Goal: Task Accomplishment & Management: Complete application form

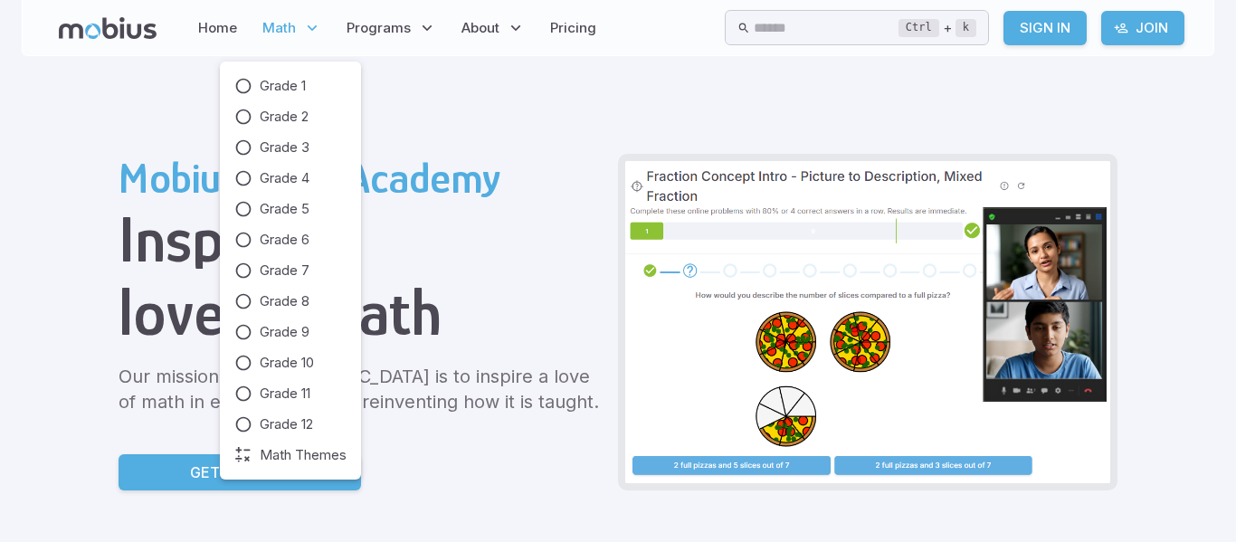
click at [306, 26] on icon at bounding box center [312, 28] width 18 height 18
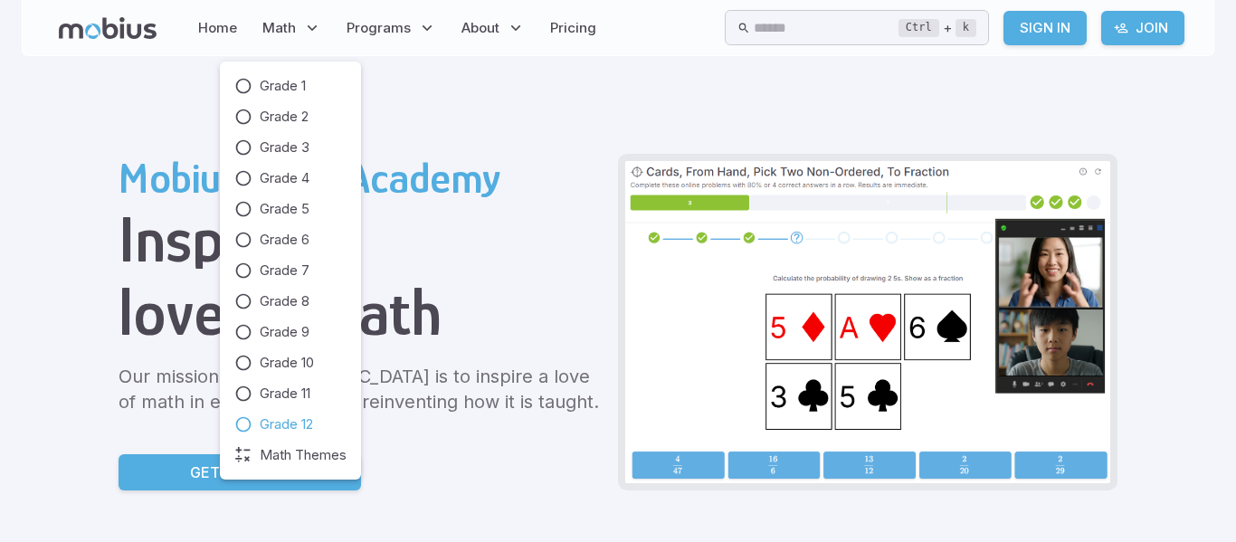
click at [252, 422] on icon at bounding box center [243, 424] width 18 height 18
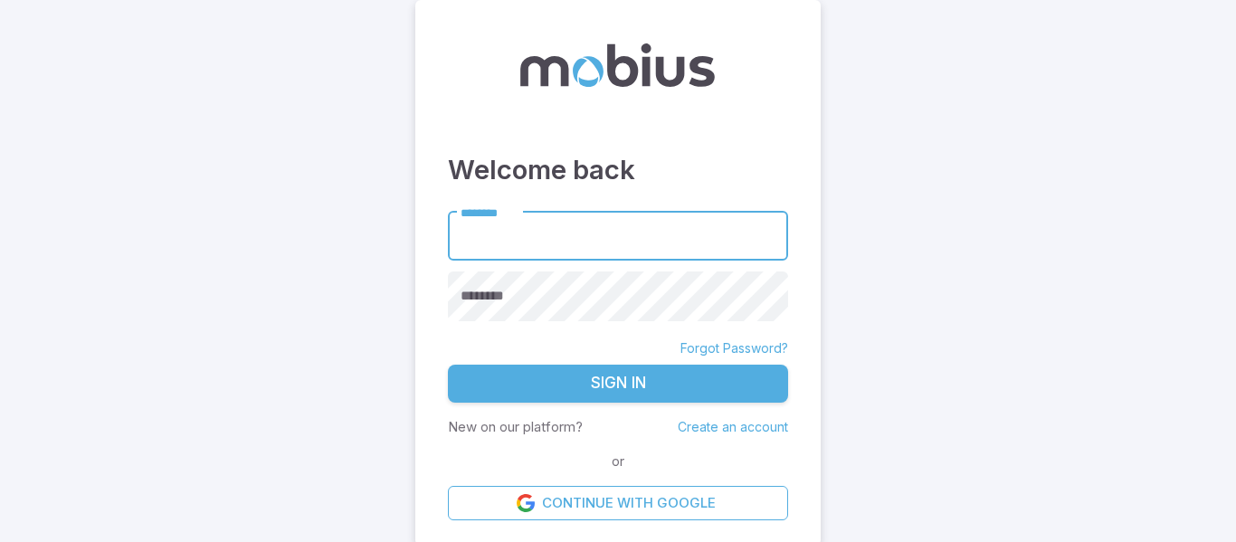
scroll to position [4, 0]
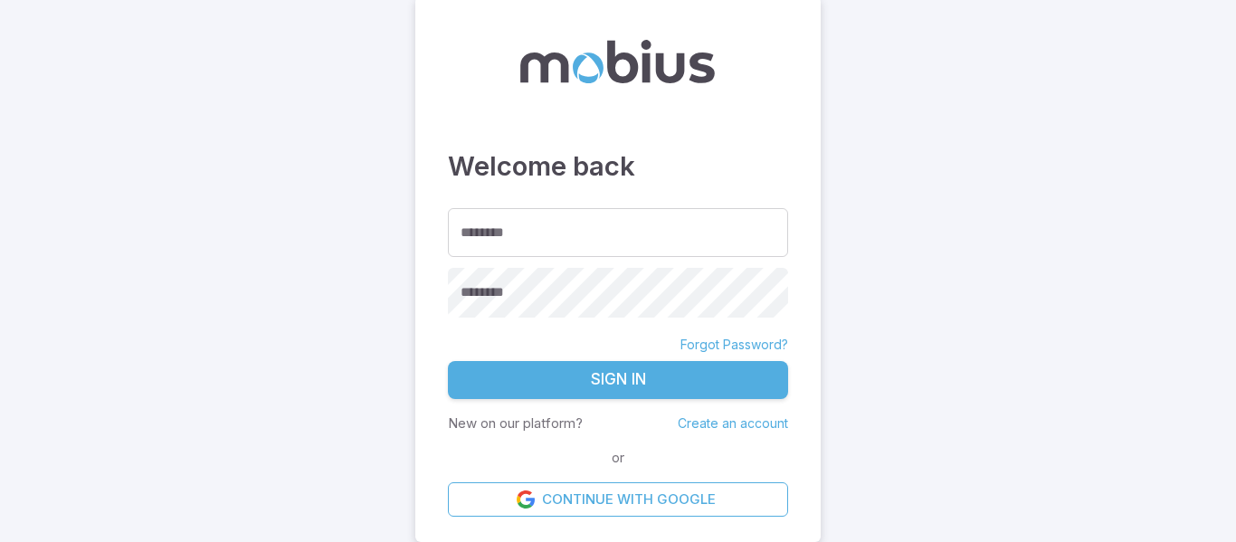
click at [723, 424] on link "Create an account" at bounding box center [733, 422] width 110 height 15
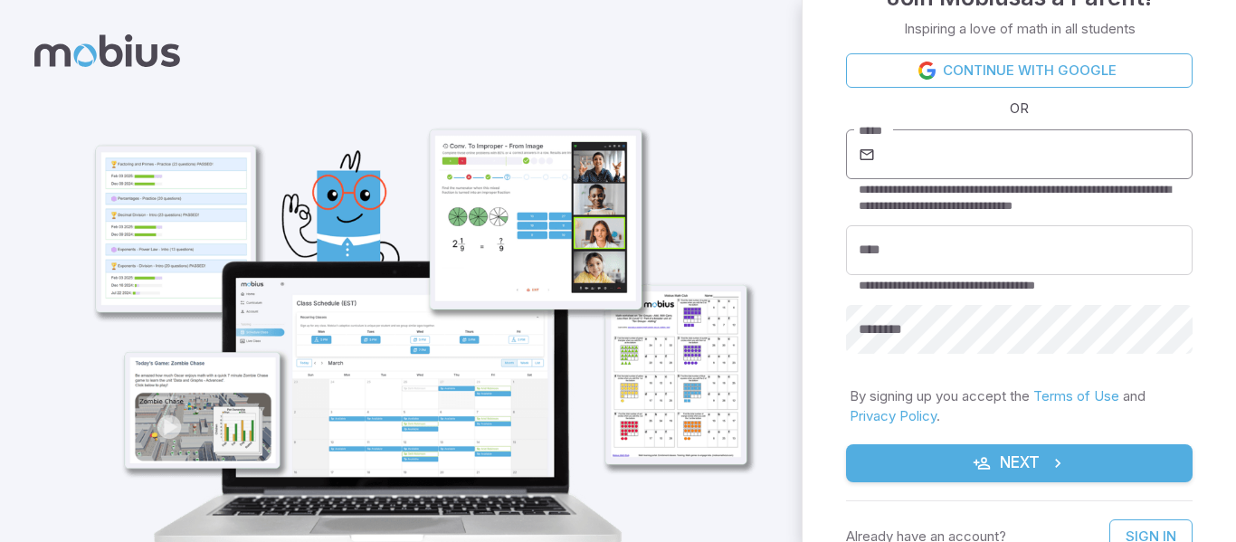
click at [915, 165] on input "*****" at bounding box center [1036, 154] width 314 height 51
type input "**********"
click at [976, 244] on input "****" at bounding box center [1019, 250] width 347 height 50
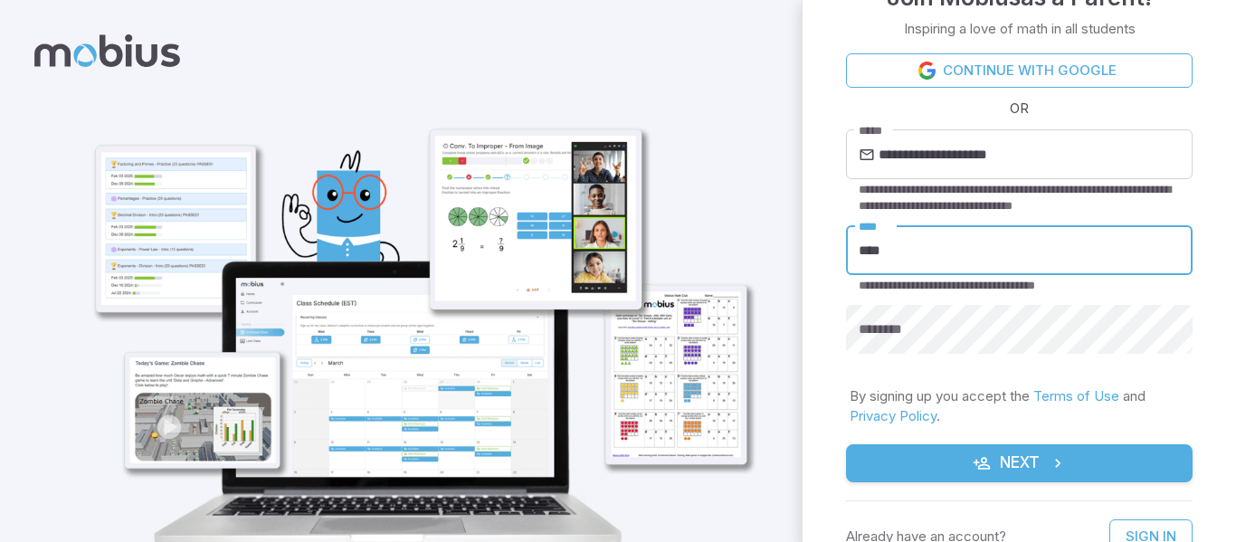
type input "****"
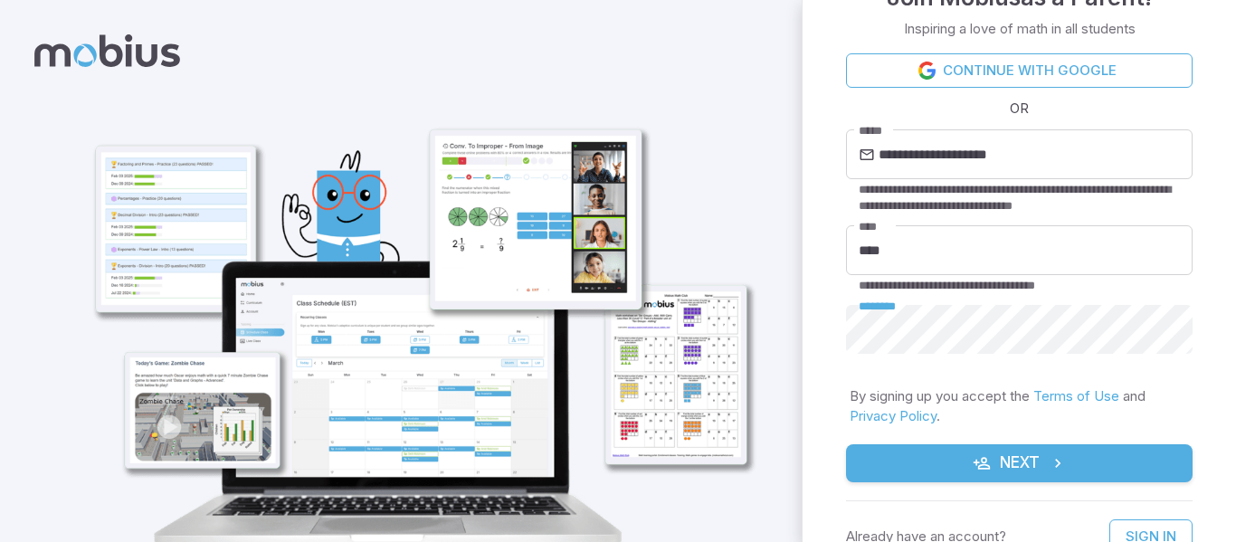
click at [1080, 455] on button "Next" at bounding box center [1019, 463] width 347 height 38
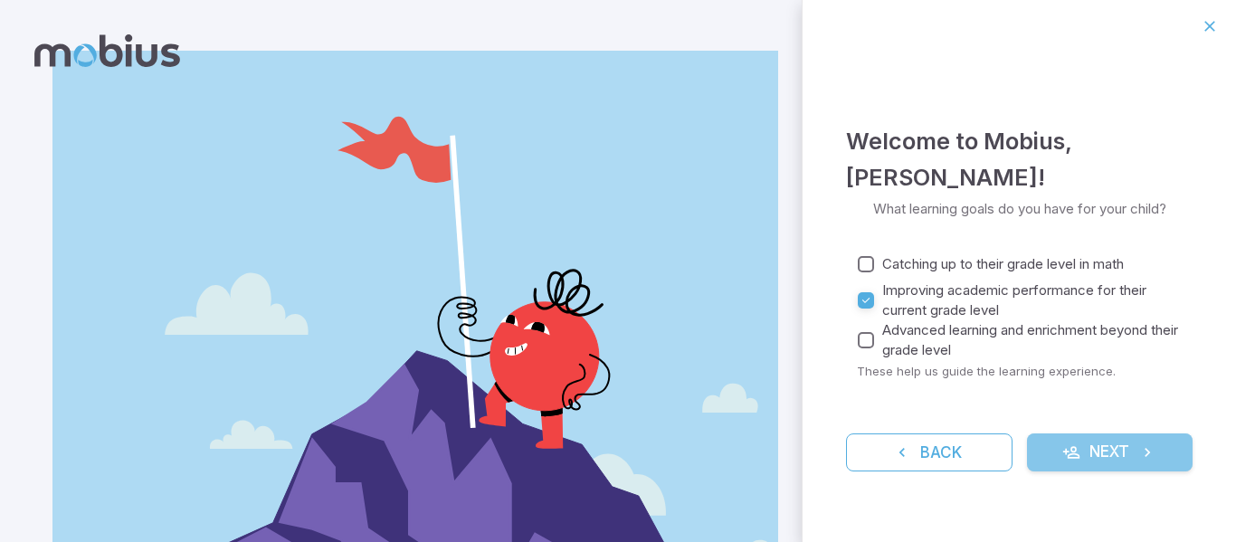
click at [1085, 433] on button "Next" at bounding box center [1110, 452] width 167 height 38
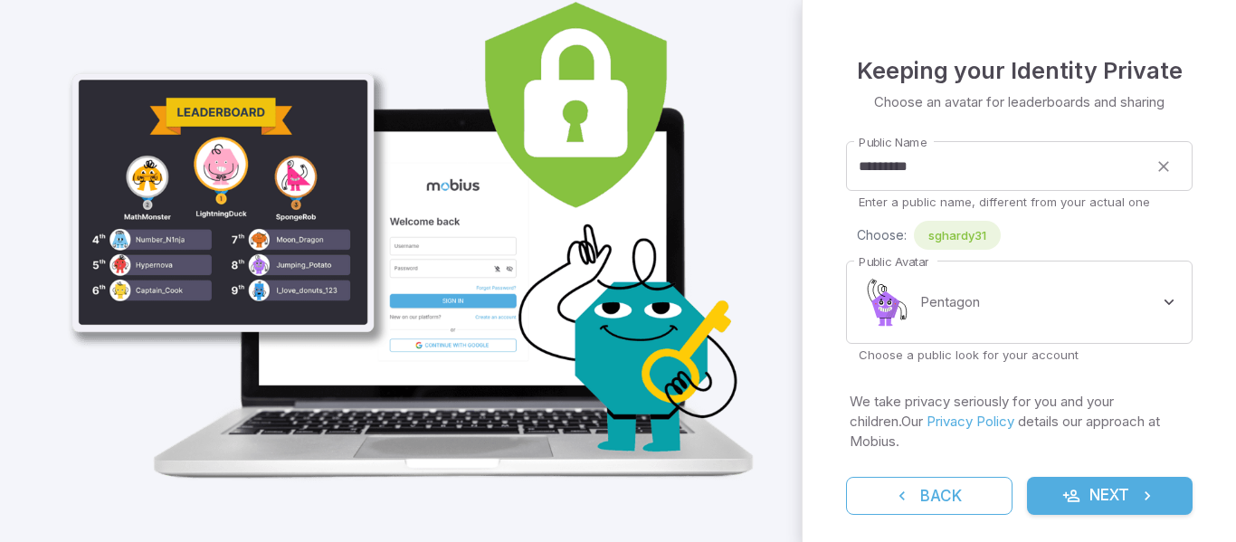
scroll to position [117, 0]
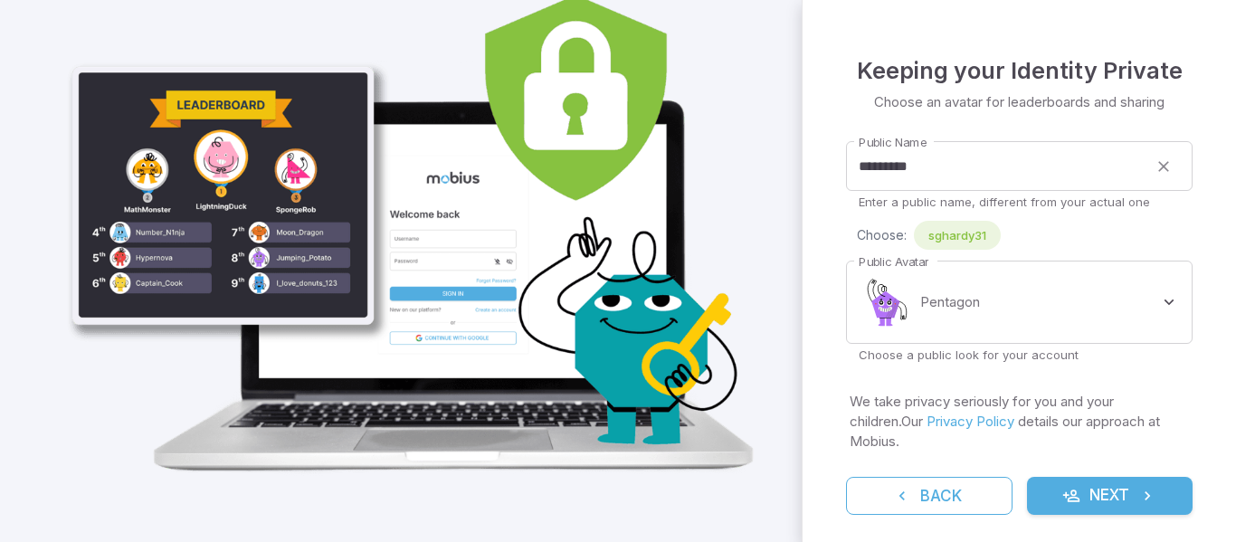
click at [1105, 477] on button "Next" at bounding box center [1110, 496] width 167 height 38
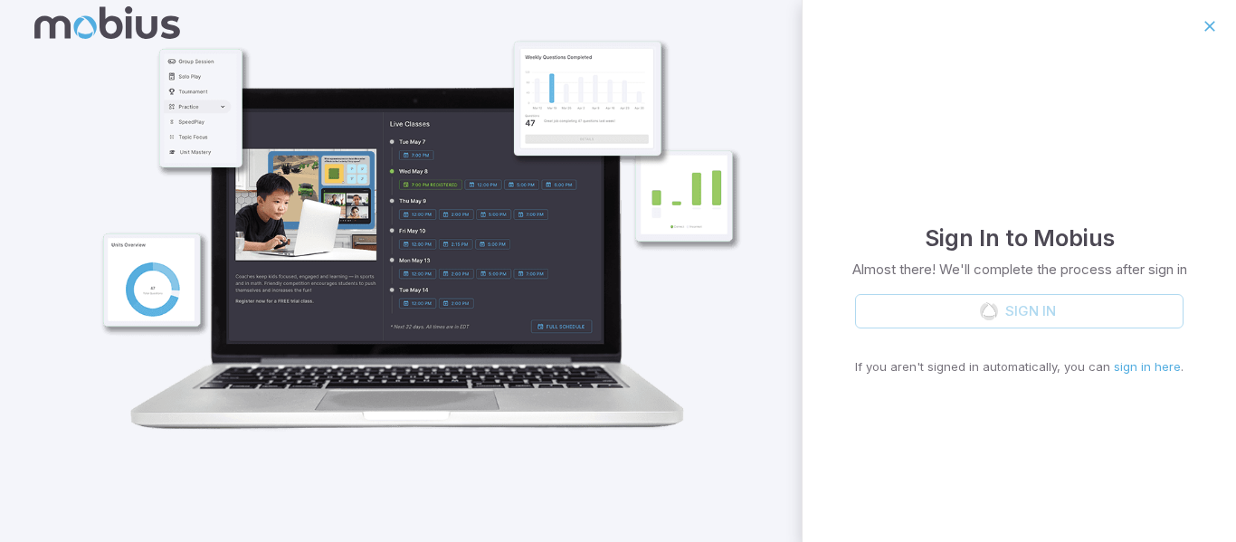
scroll to position [28, 0]
click at [1051, 310] on div "Sign In If you aren't signed in automatically, you can sign in here ." at bounding box center [1019, 334] width 328 height 81
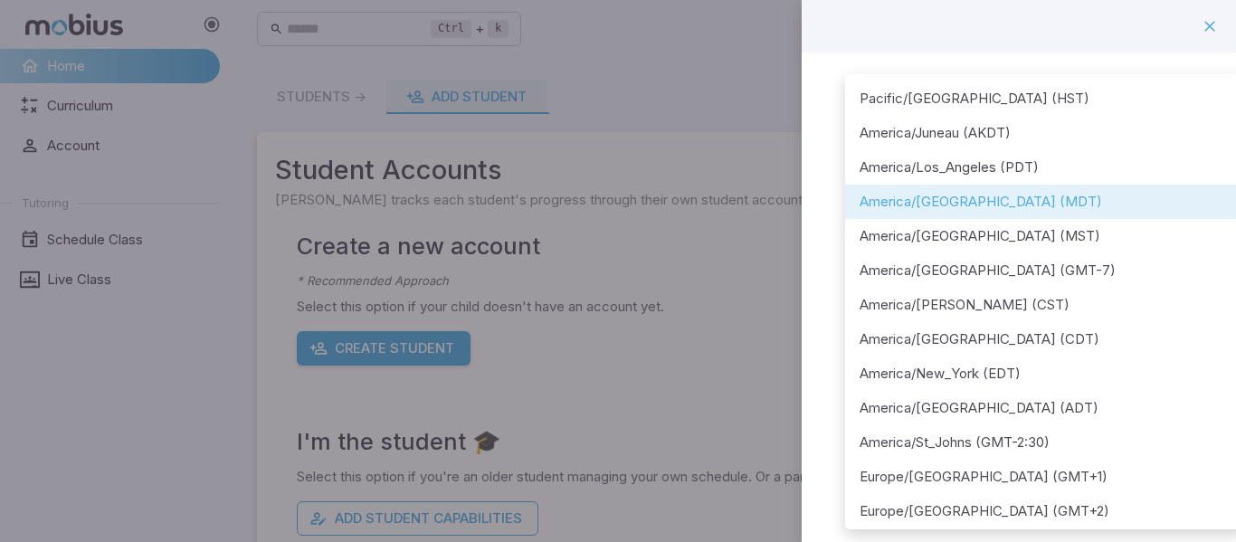
click at [998, 252] on body "**********" at bounding box center [618, 358] width 1236 height 717
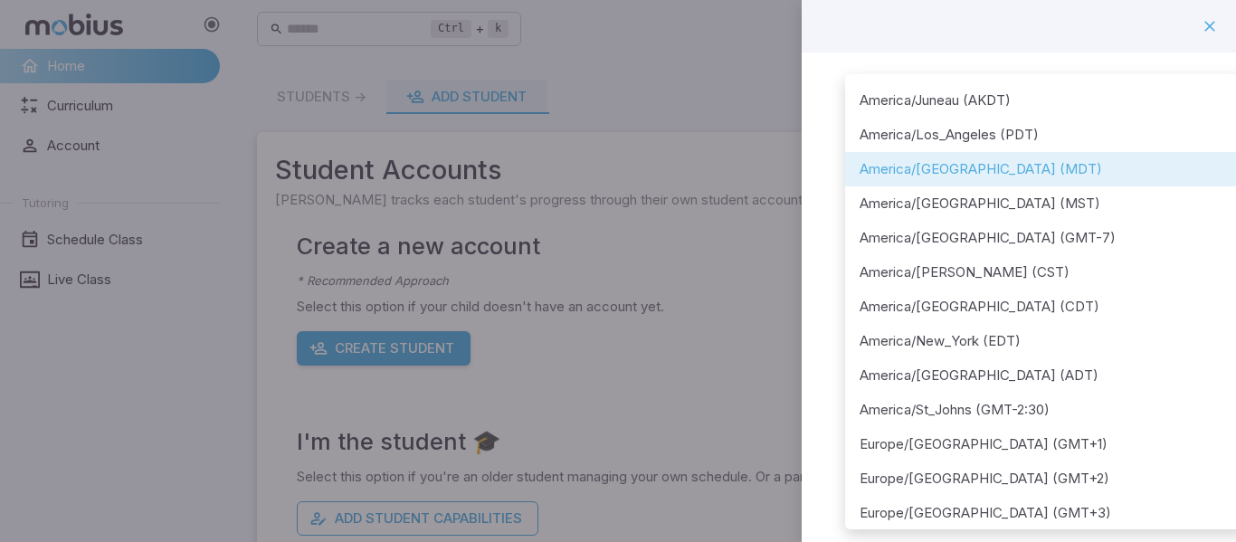
scroll to position [35, 0]
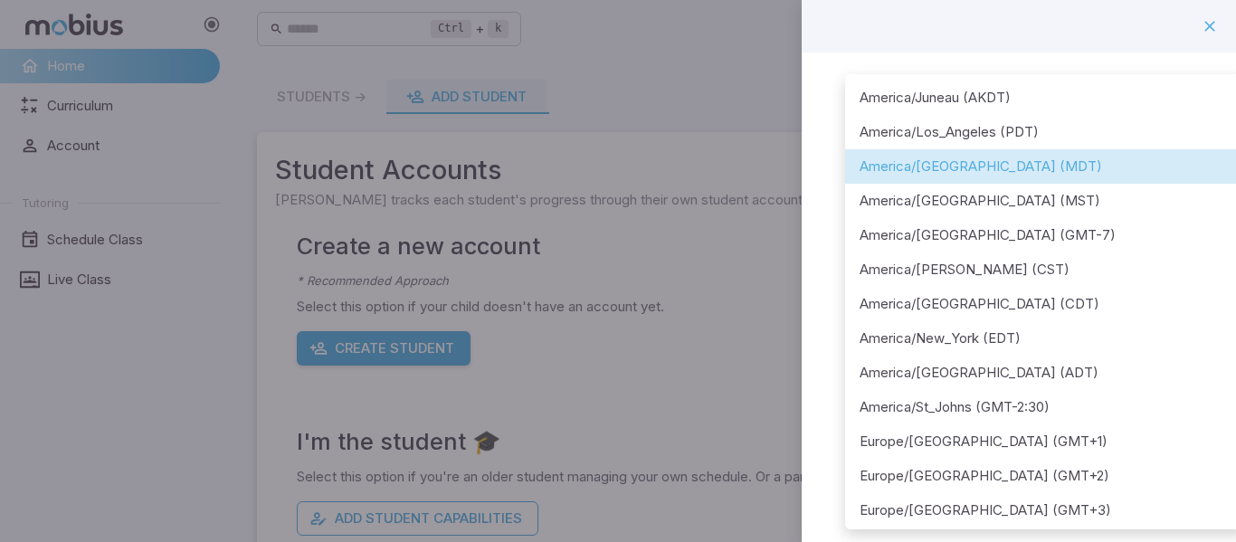
click at [989, 174] on li "America/[GEOGRAPHIC_DATA] (MDT)" at bounding box center [1045, 166] width 401 height 34
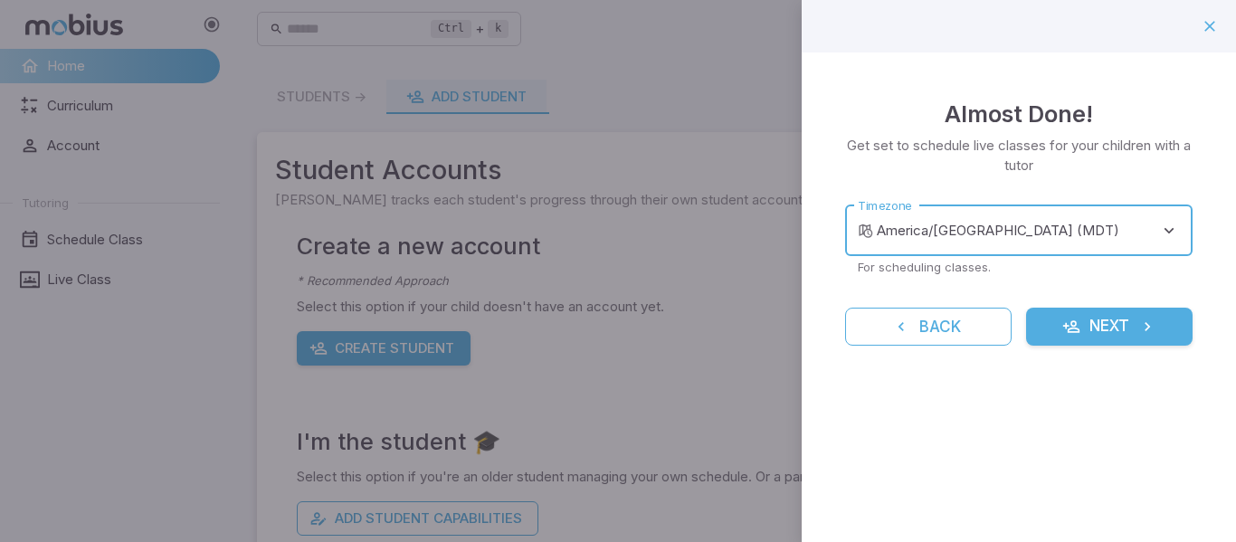
click at [1058, 333] on button "Next" at bounding box center [1109, 327] width 167 height 38
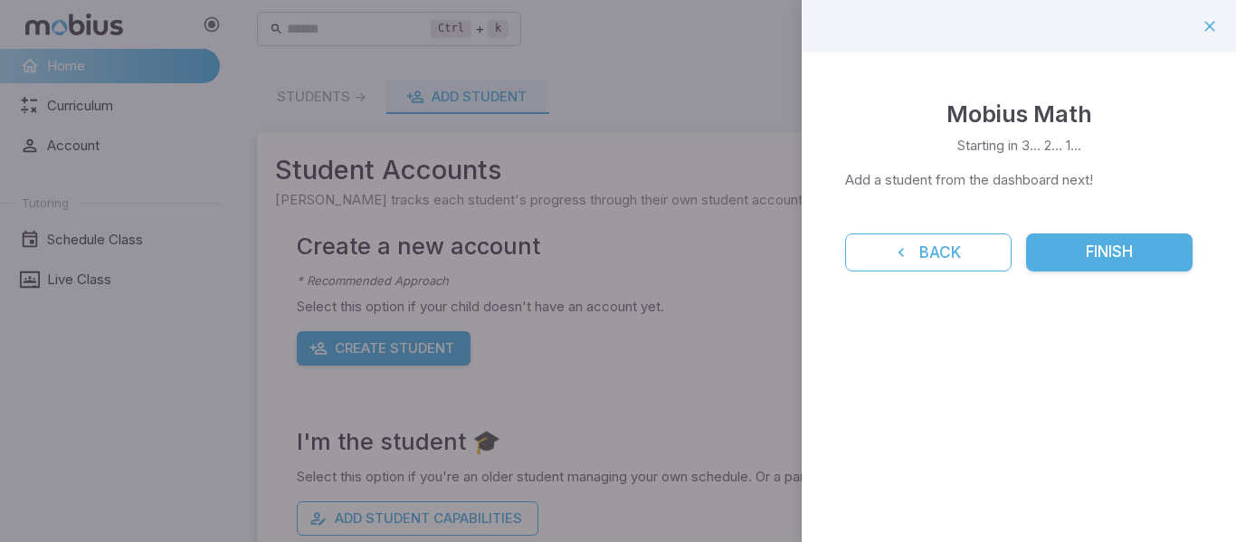
click at [1071, 262] on button "Finish" at bounding box center [1109, 252] width 167 height 38
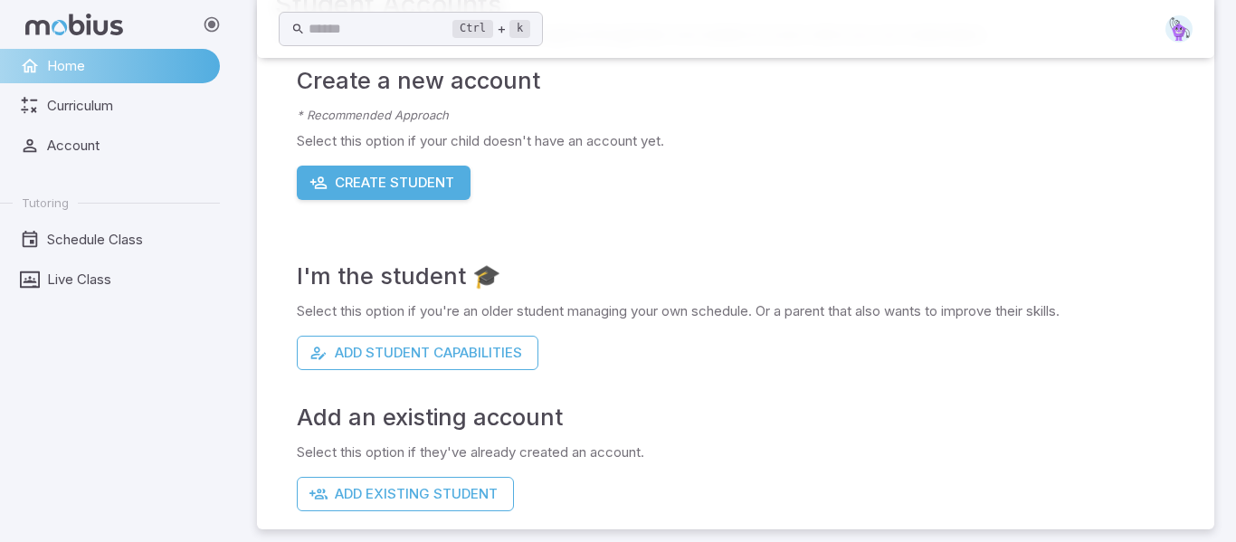
scroll to position [175, 0]
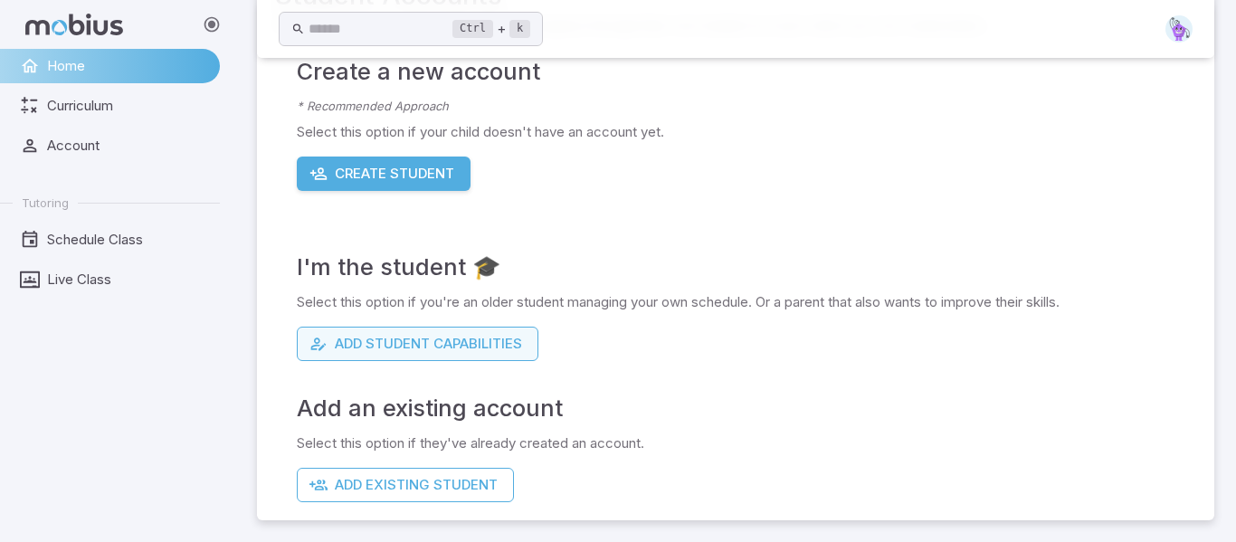
click at [518, 349] on button "Add Student Capabilities" at bounding box center [418, 344] width 242 height 34
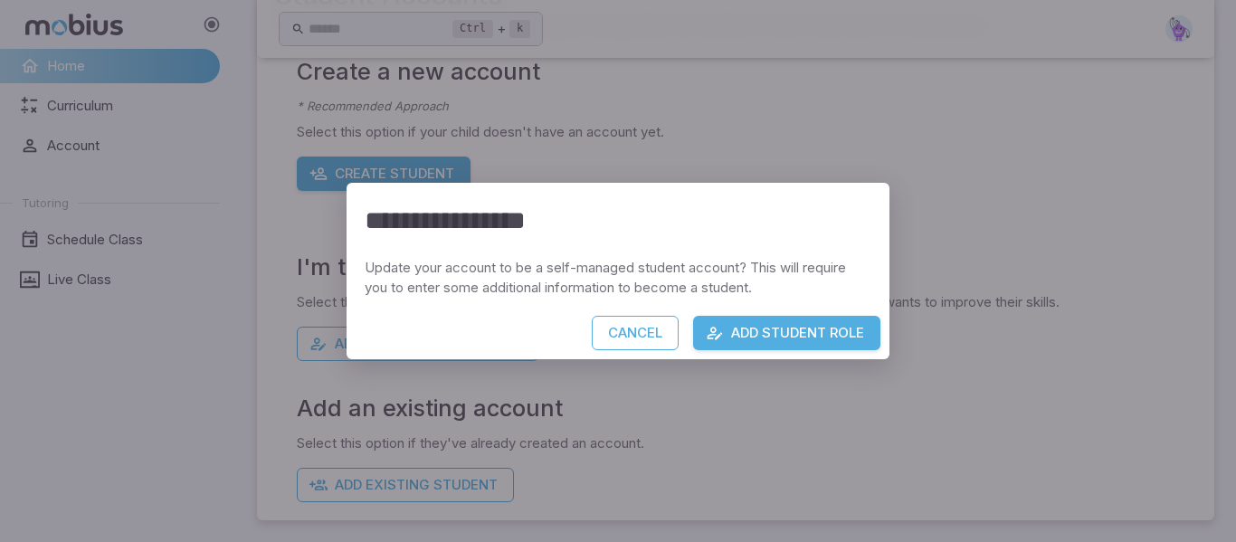
click at [780, 332] on button "Add Student Role" at bounding box center [786, 333] width 187 height 34
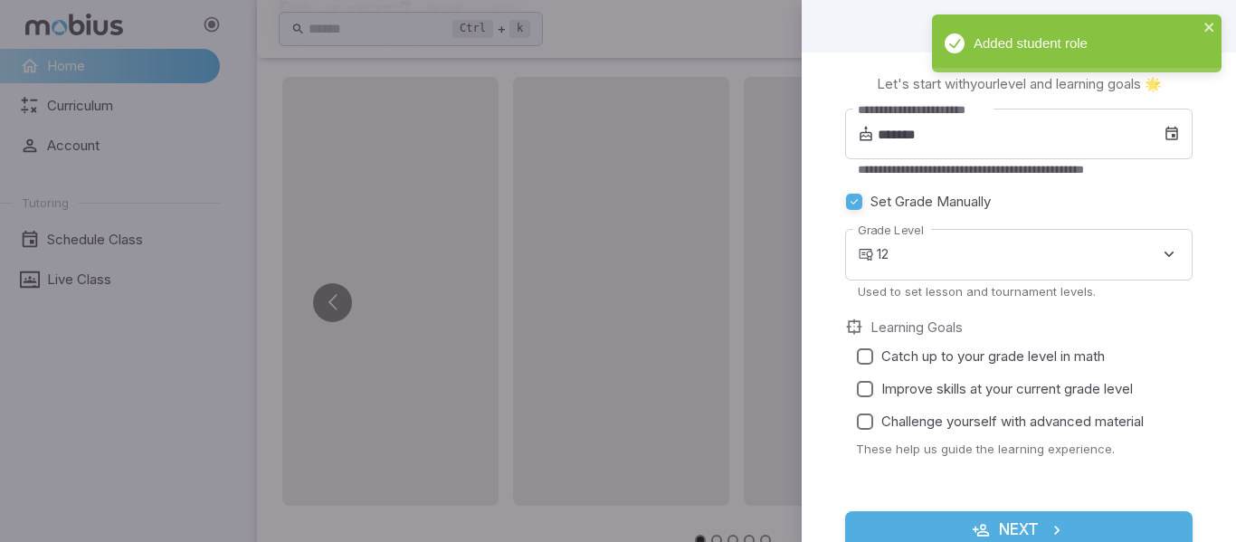
scroll to position [19, 0]
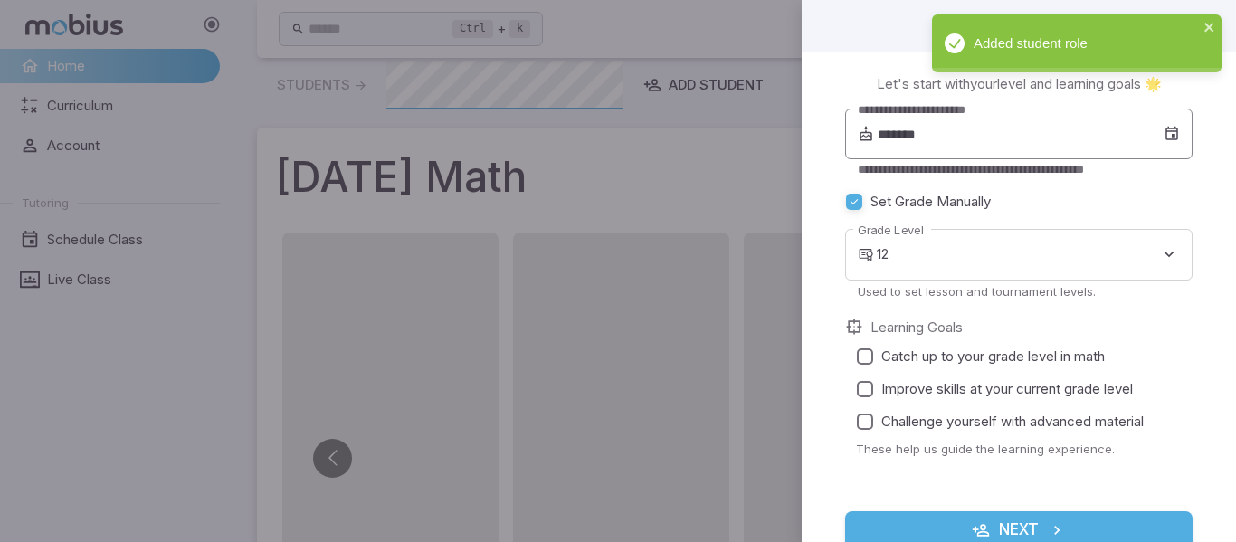
click at [1000, 143] on input "*******" at bounding box center [1021, 134] width 286 height 51
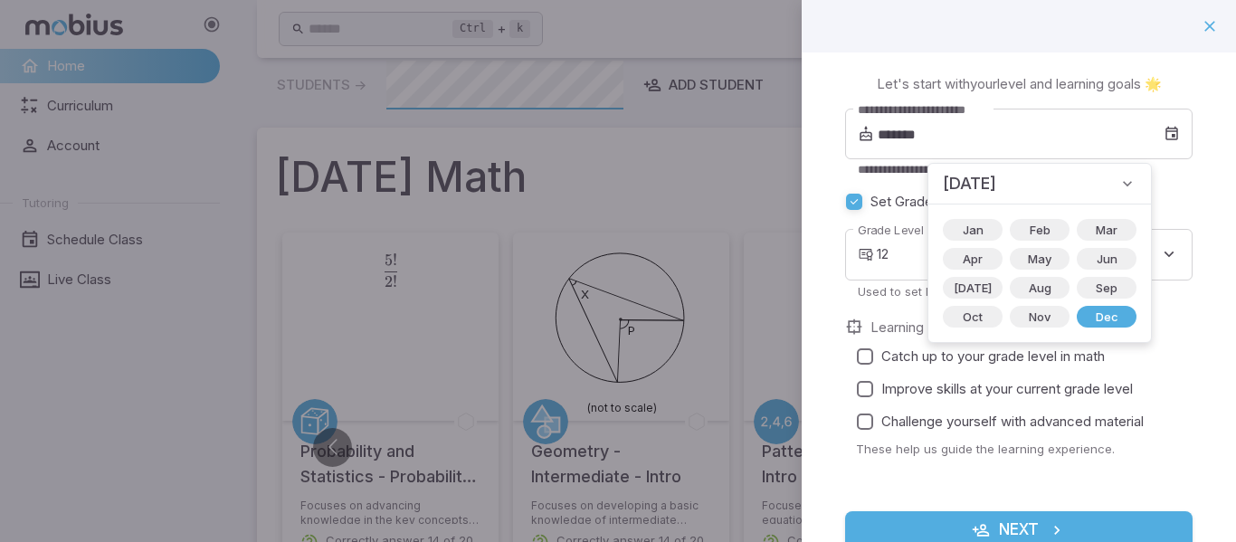
click at [1118, 183] on icon at bounding box center [1127, 184] width 18 height 18
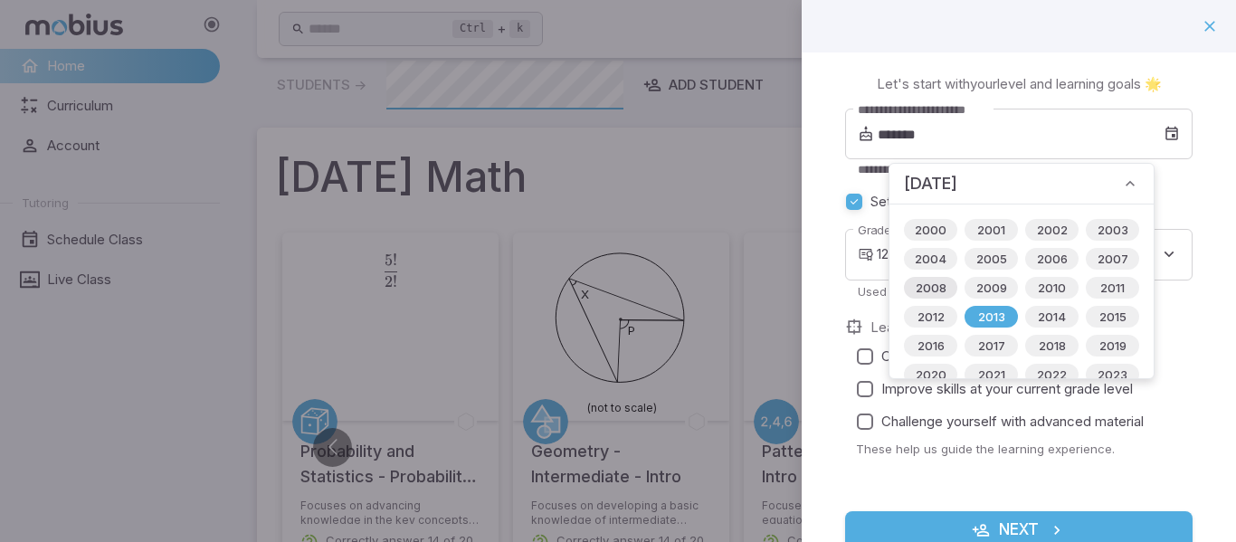
click at [936, 285] on span "2008" at bounding box center [931, 288] width 52 height 18
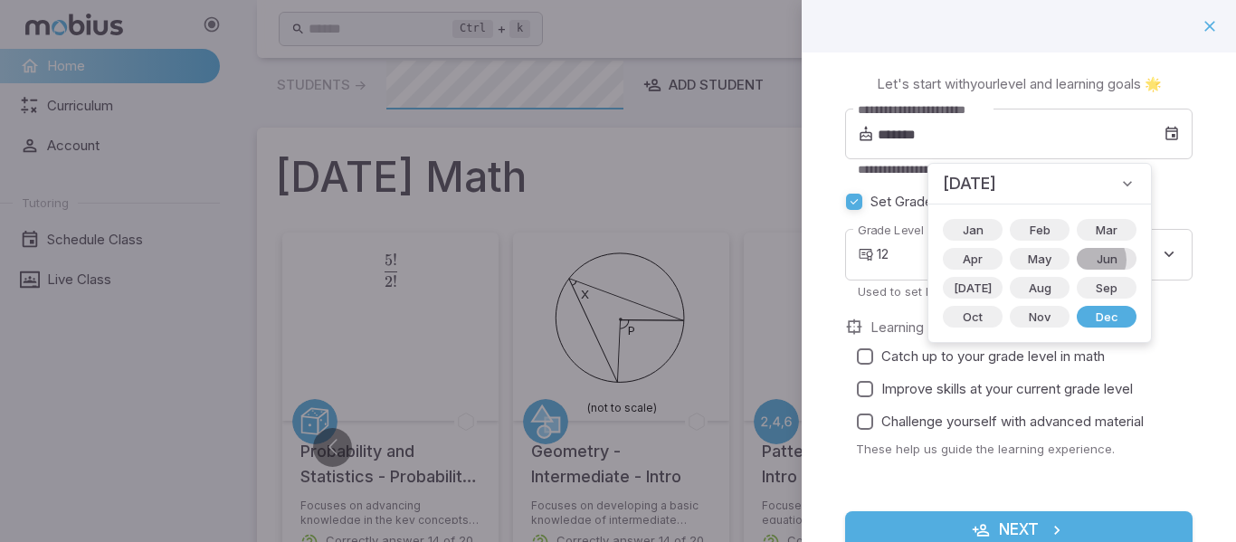
click at [1086, 260] on span "Jun" at bounding box center [1107, 259] width 43 height 18
type input "*******"
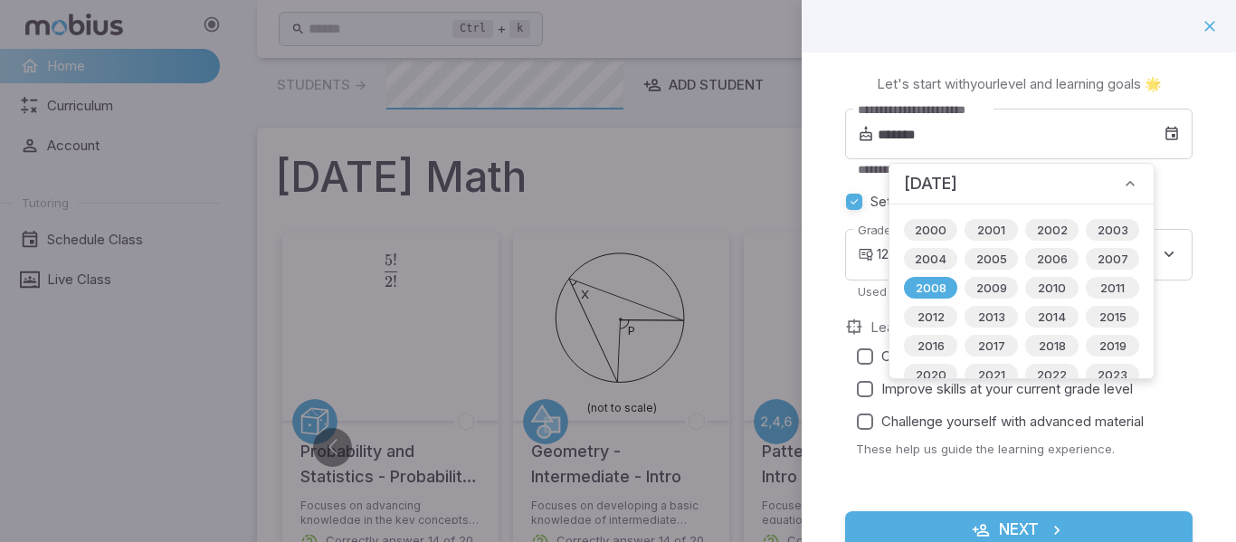
click at [1206, 194] on div "**********" at bounding box center [1019, 322] width 434 height 540
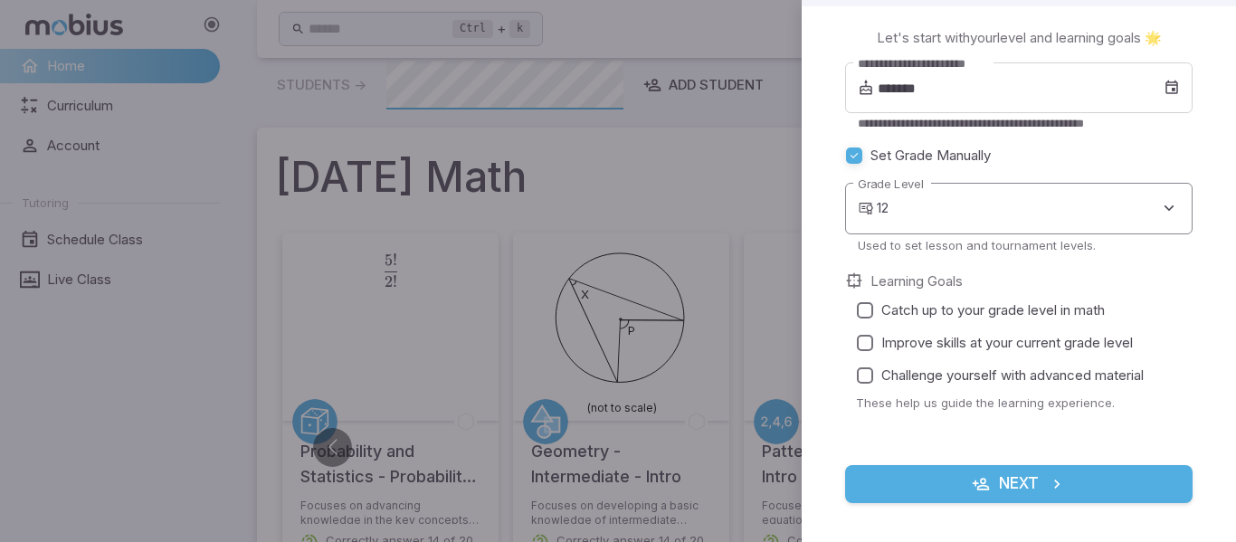
scroll to position [51, 0]
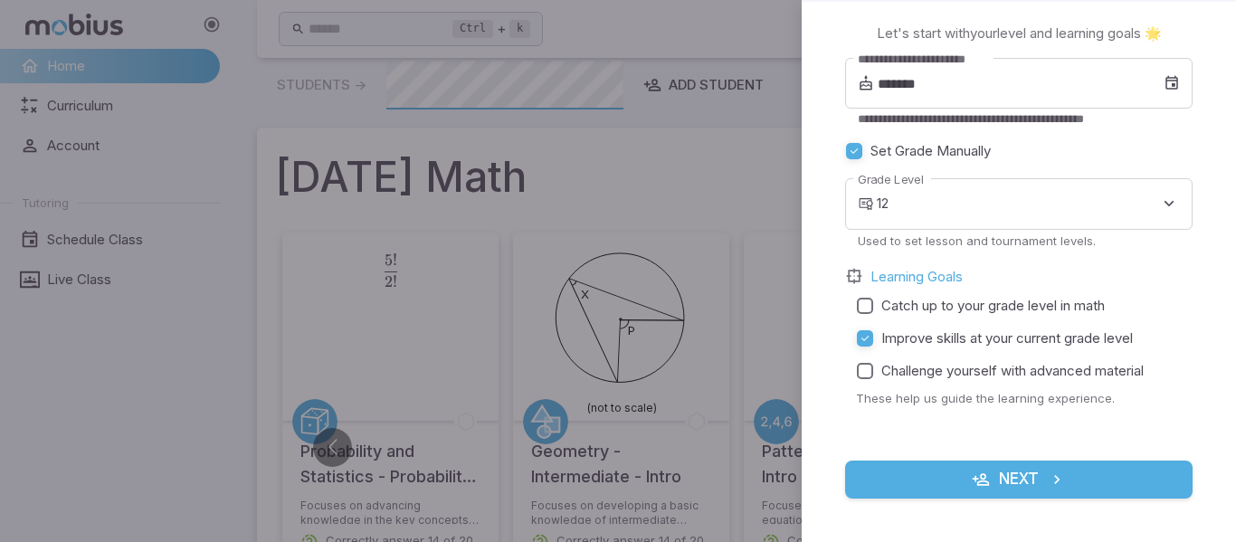
click at [927, 479] on button "Next" at bounding box center [1018, 480] width 347 height 38
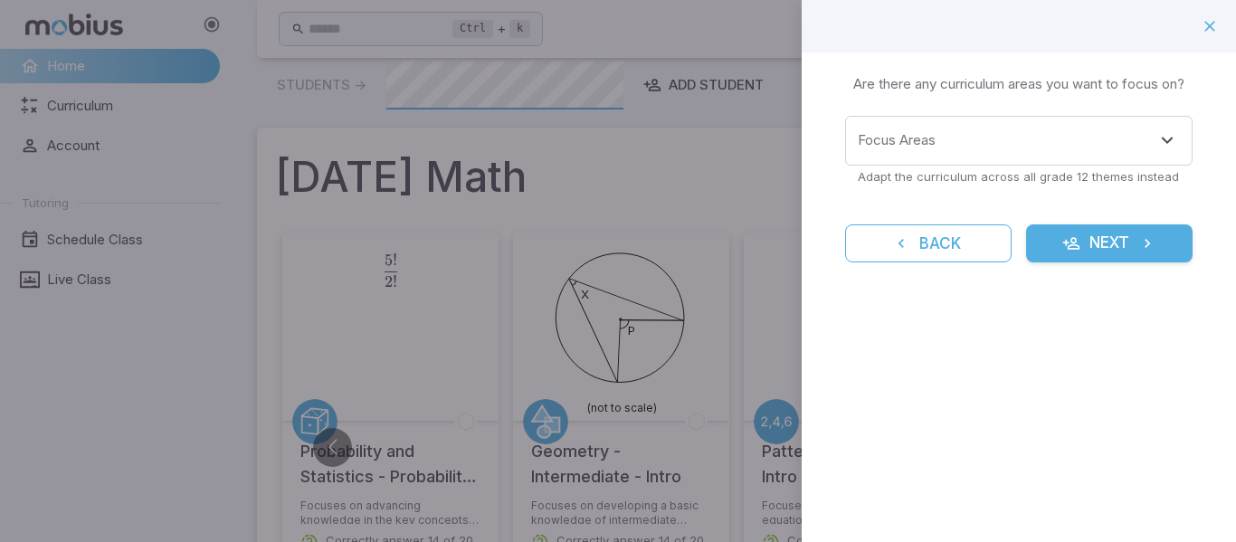
scroll to position [0, 0]
click at [1066, 236] on icon "submit" at bounding box center [1071, 243] width 18 height 18
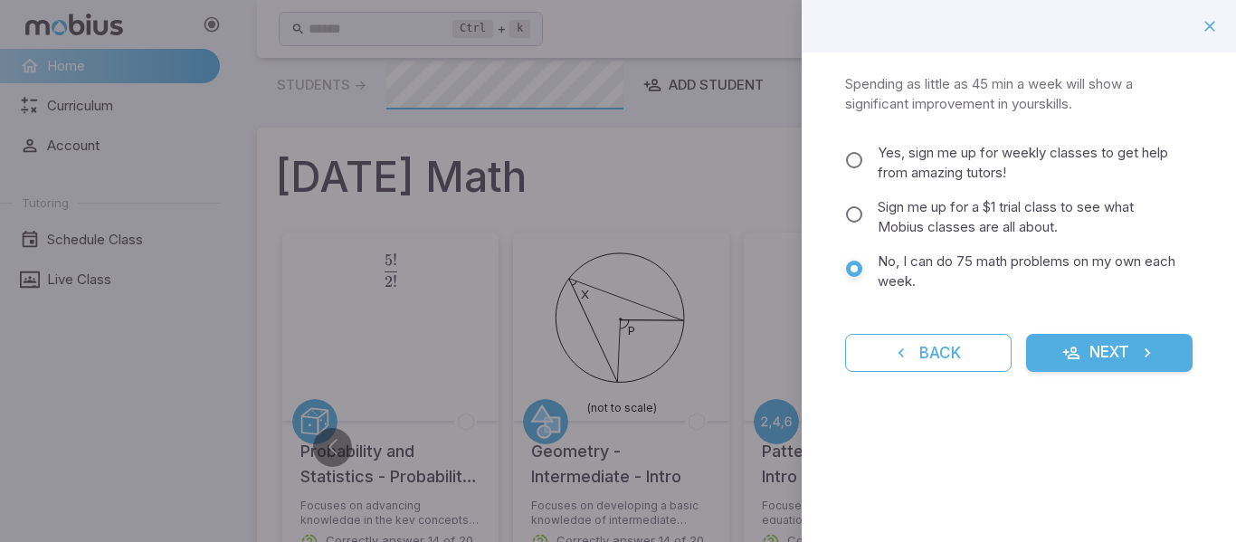
click at [1134, 360] on button "Next" at bounding box center [1109, 353] width 167 height 38
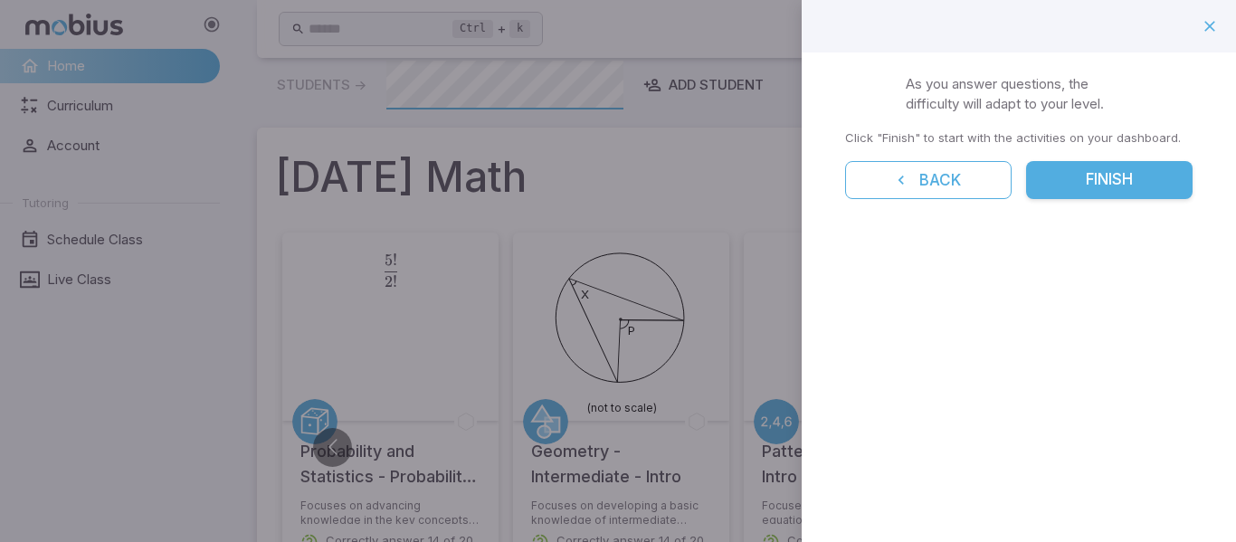
click at [1118, 174] on button "Finish" at bounding box center [1109, 180] width 167 height 38
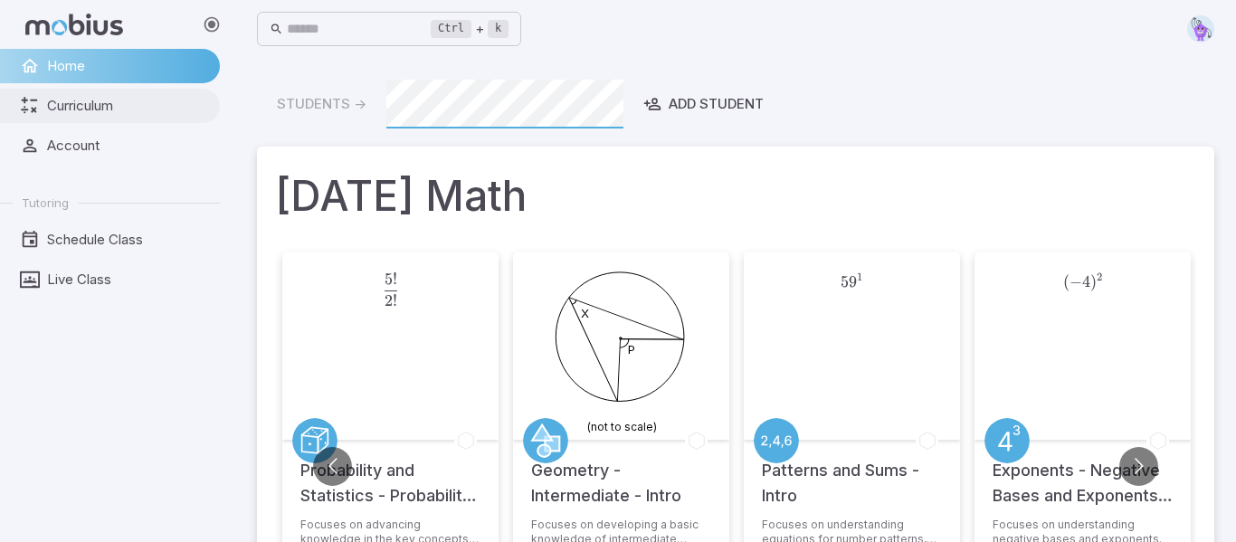
click at [80, 112] on span "Curriculum" at bounding box center [127, 106] width 160 height 20
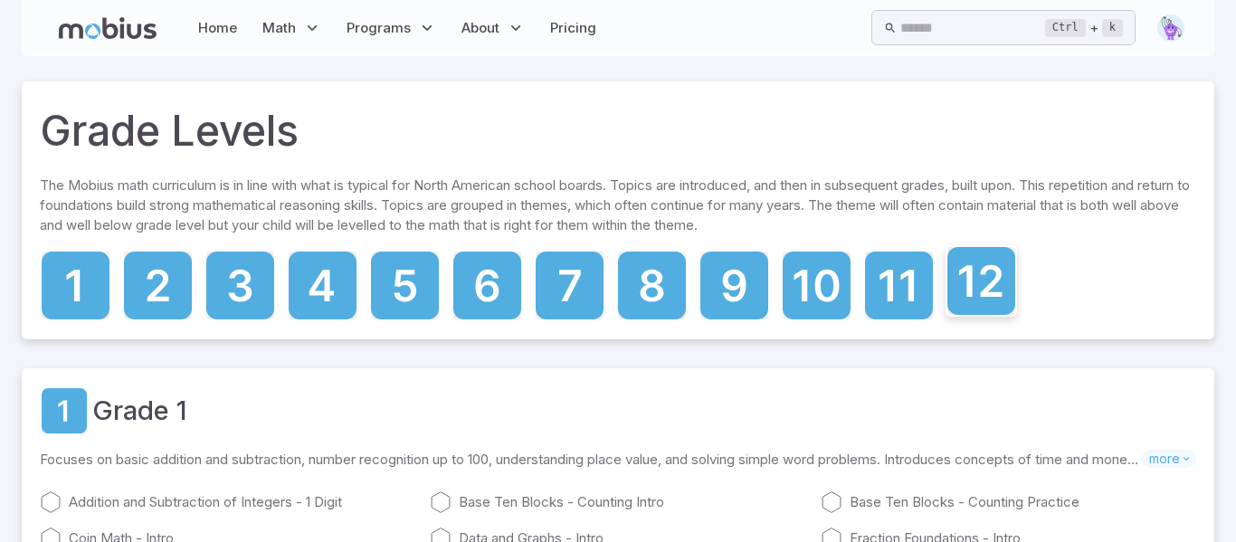
click at [990, 302] on icon at bounding box center [981, 281] width 68 height 68
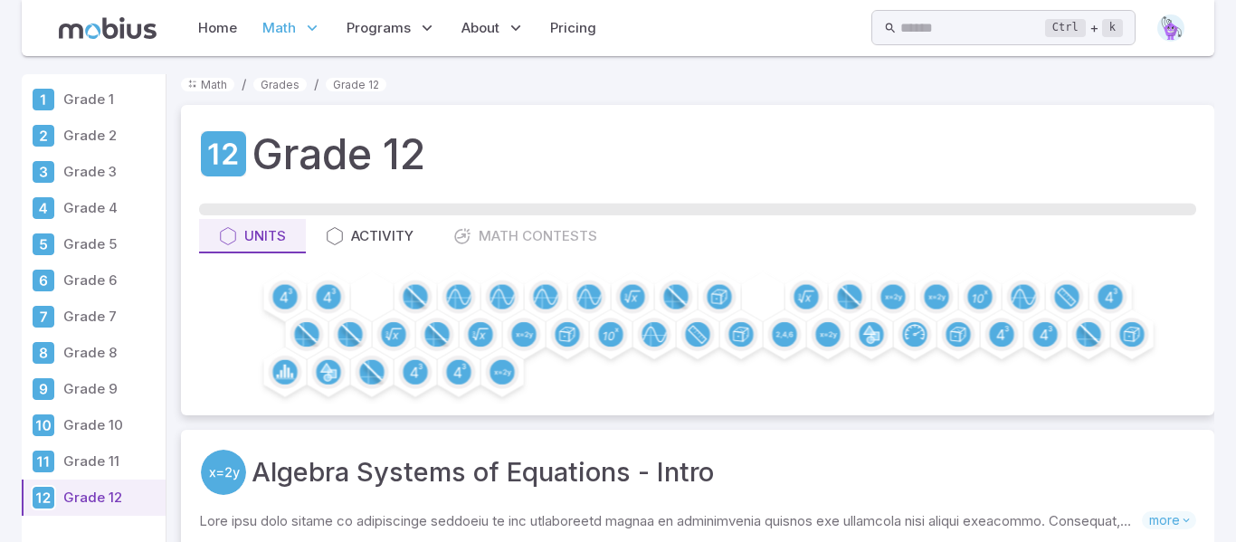
scroll to position [38, 0]
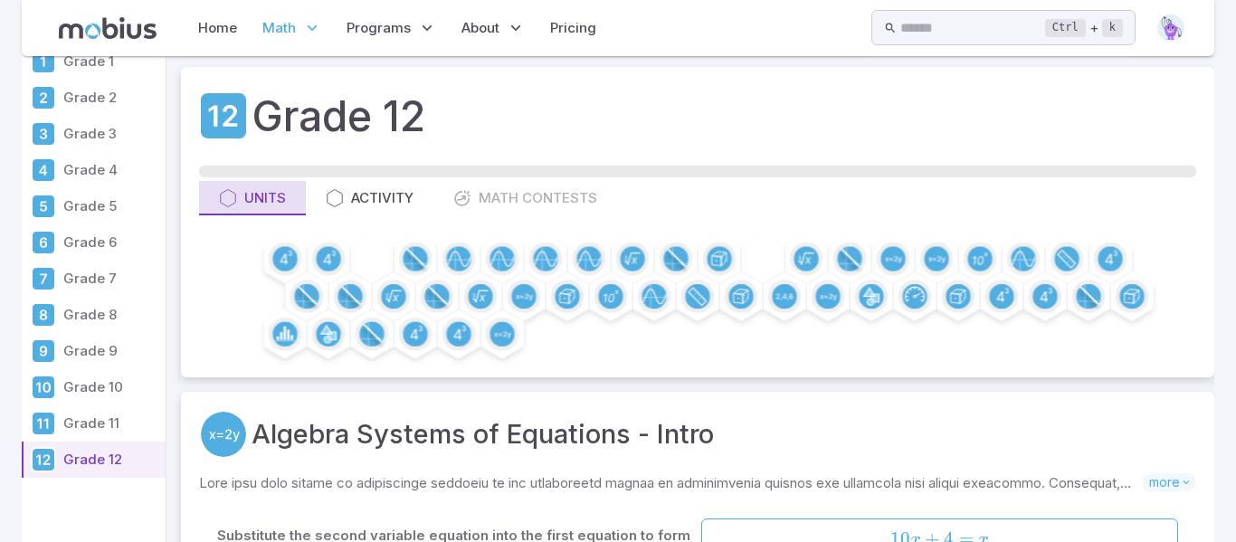
click at [222, 200] on icon "button" at bounding box center [228, 198] width 18 height 18
click at [249, 192] on div "Units" at bounding box center [252, 198] width 67 height 20
click at [251, 204] on div "Units" at bounding box center [252, 198] width 67 height 20
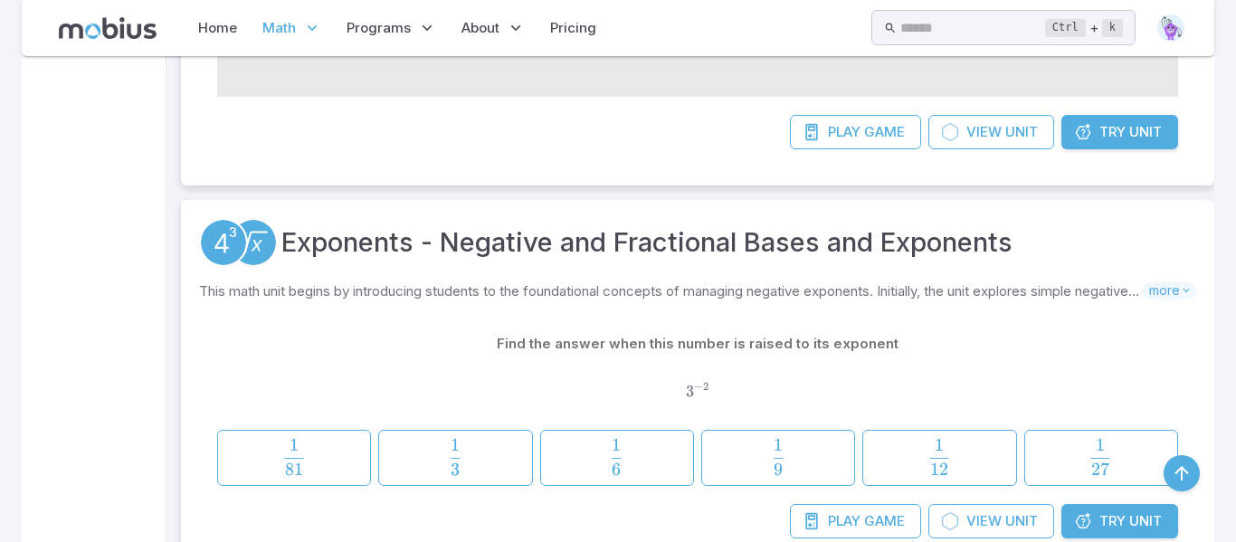
scroll to position [4376, 0]
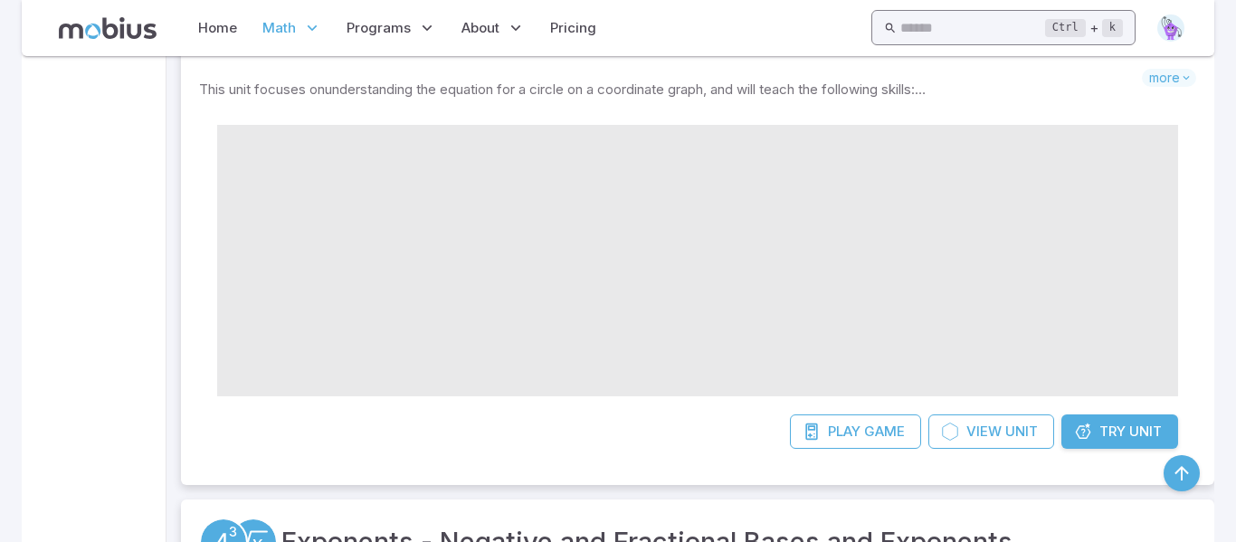
click at [900, 33] on input "text" at bounding box center [972, 27] width 145 height 35
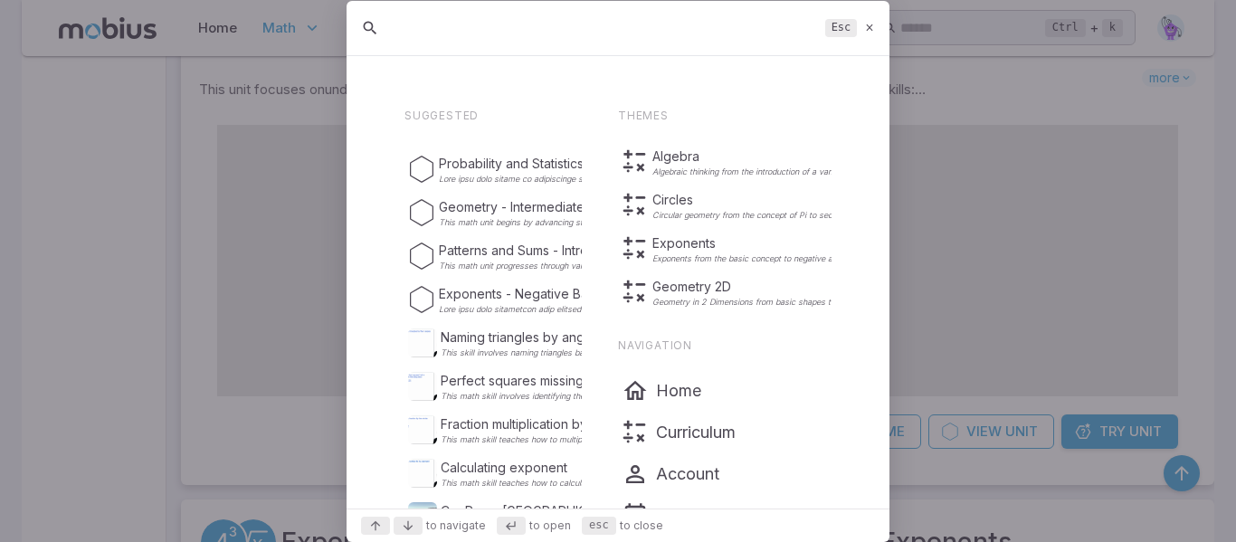
click at [562, 34] on input "text" at bounding box center [604, 28] width 428 height 33
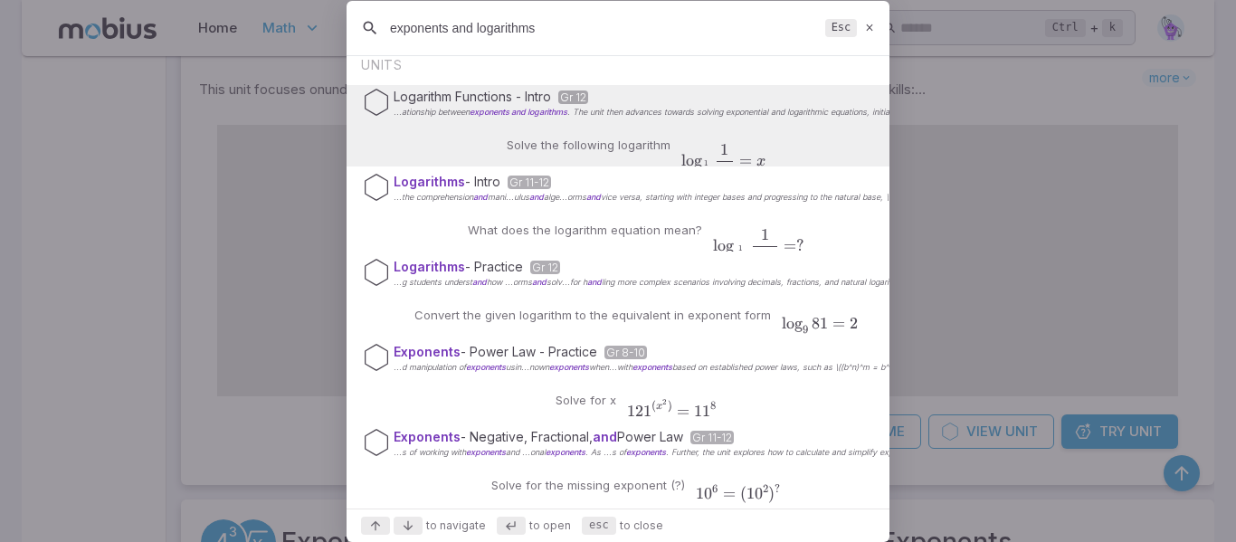
scroll to position [0, 0]
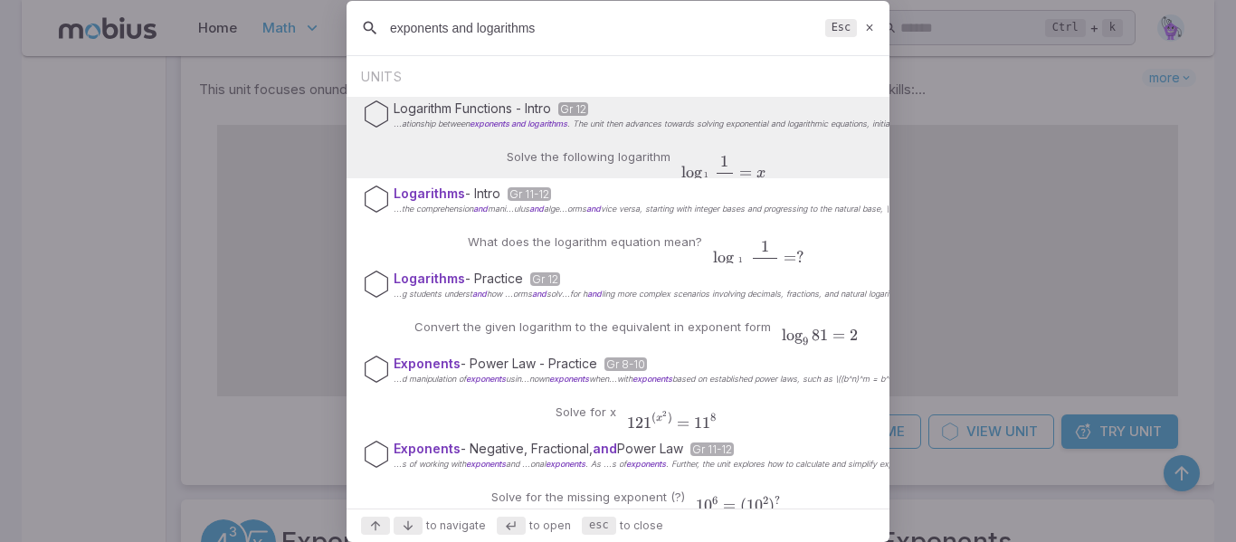
type input "exponents and logarithms"
click at [869, 24] on icon at bounding box center [870, 28] width 12 height 14
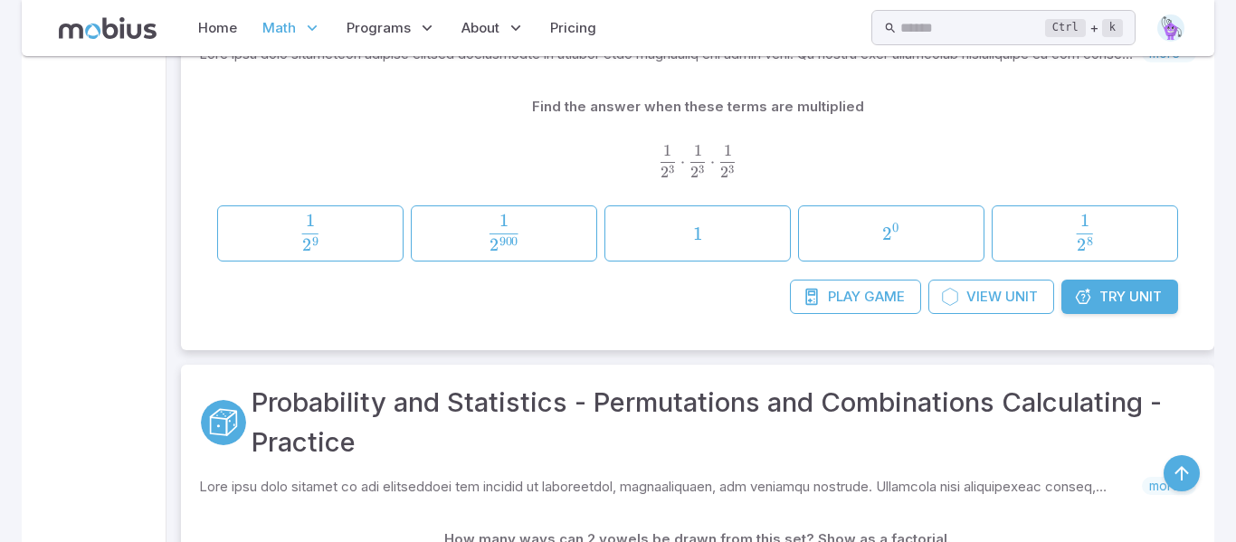
scroll to position [5306, 0]
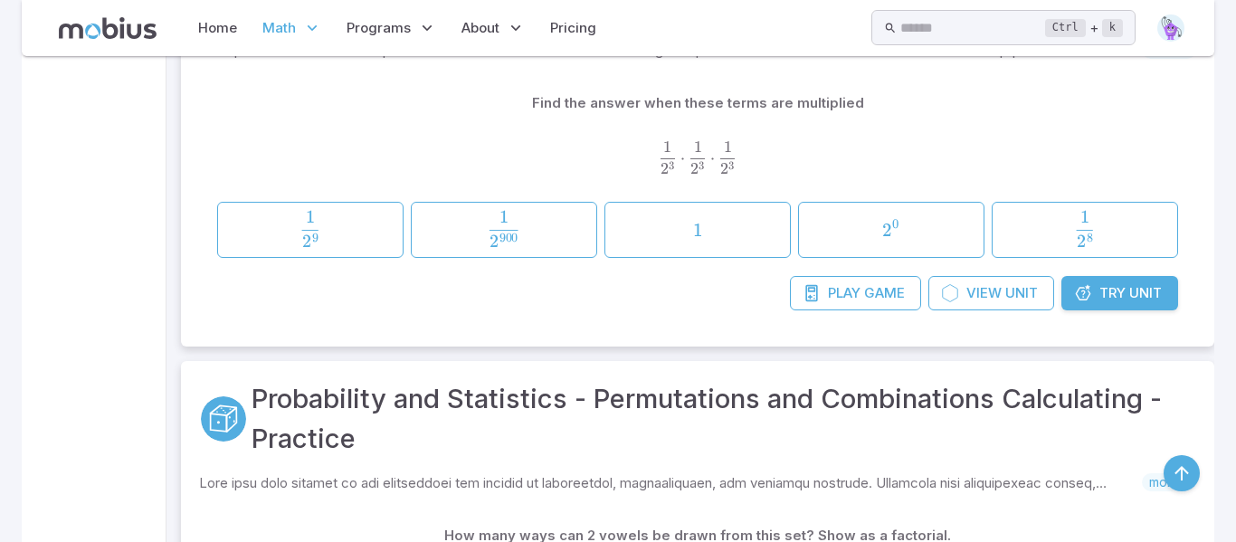
click at [1156, 290] on span "Unit" at bounding box center [1145, 293] width 33 height 20
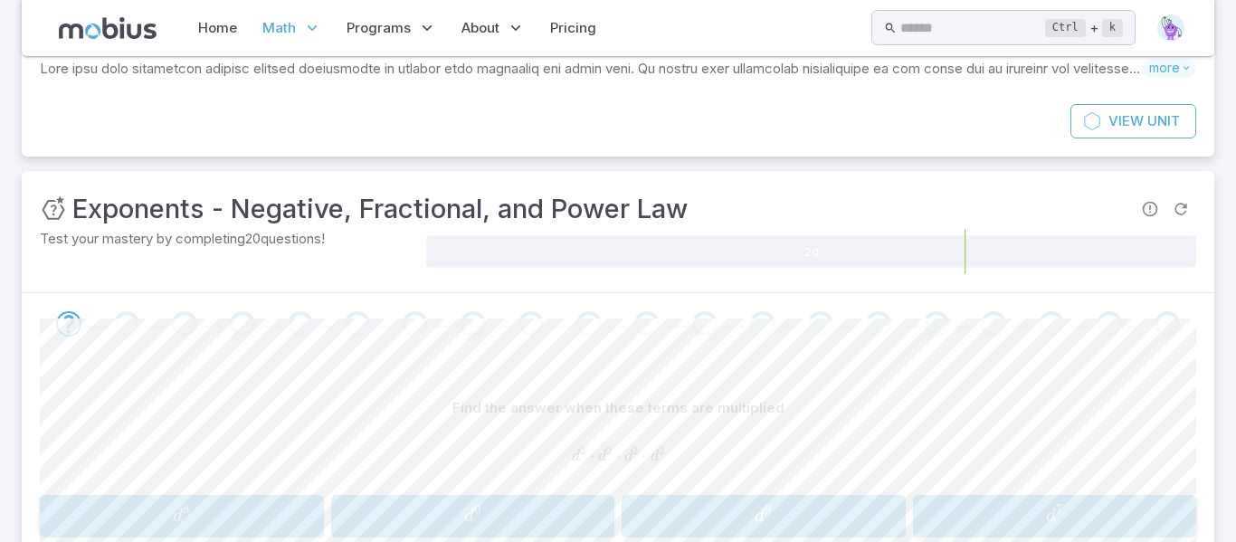
scroll to position [0, 0]
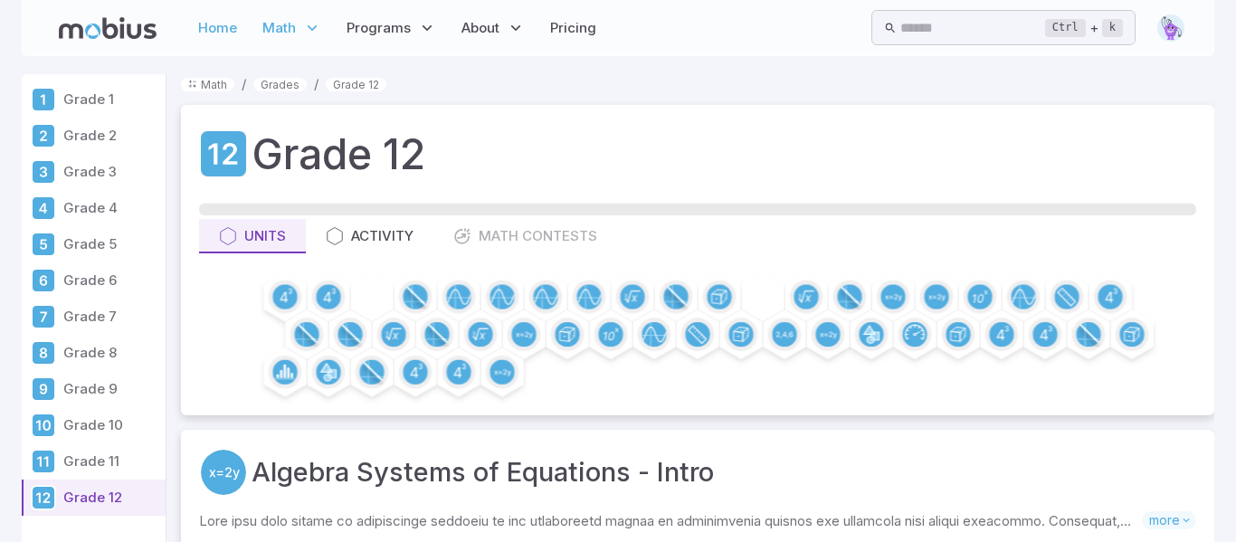
click at [207, 25] on link "Home" at bounding box center [218, 28] width 50 height 42
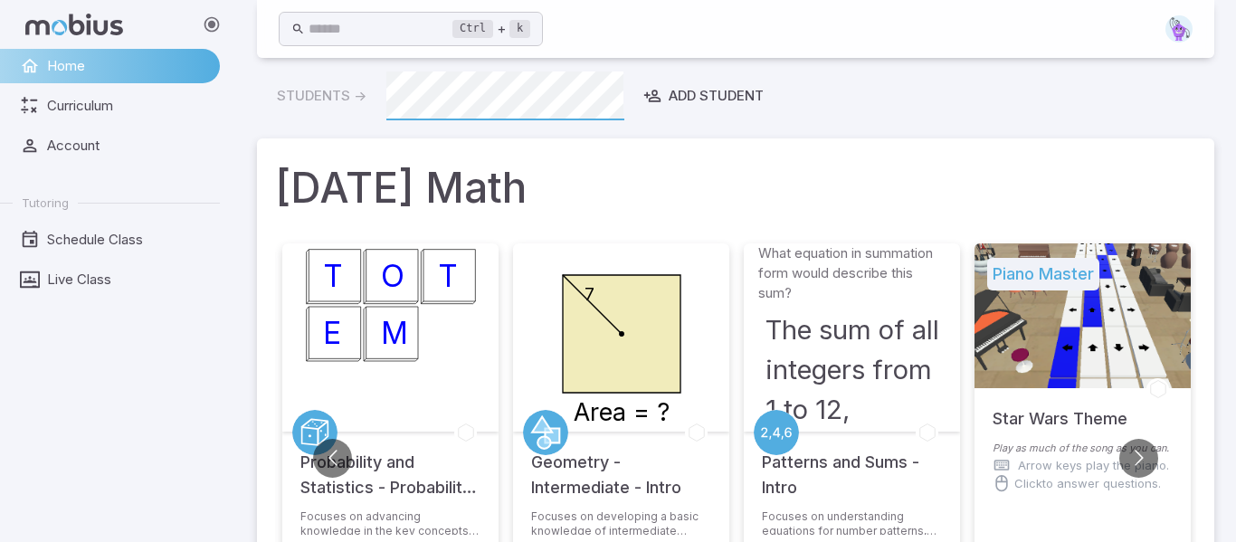
scroll to position [9, 0]
click at [119, 113] on span "Curriculum" at bounding box center [127, 106] width 160 height 20
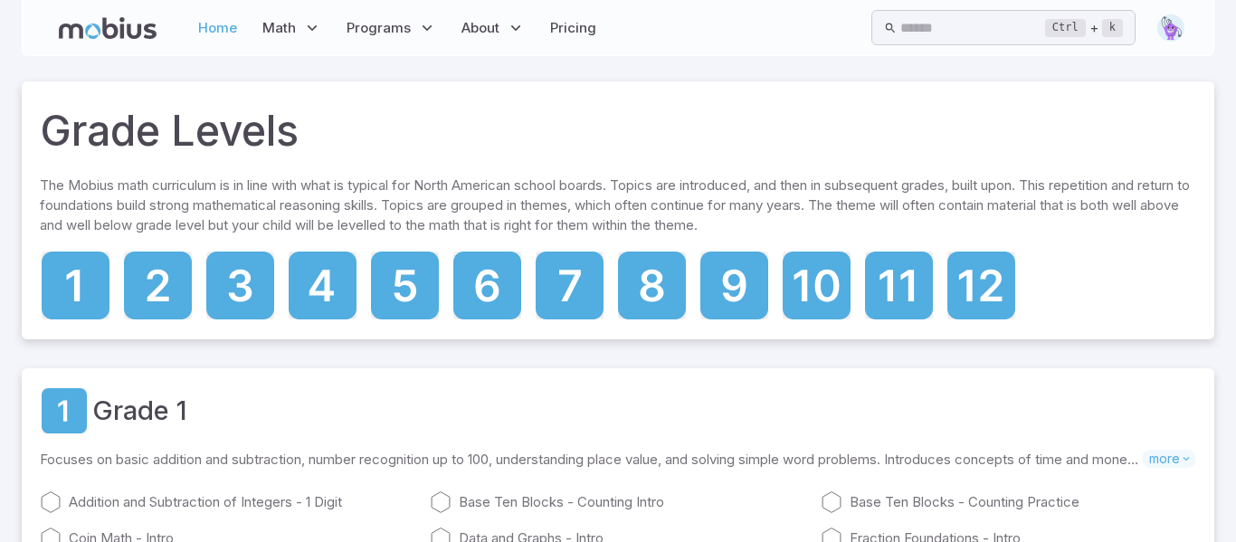
click at [224, 38] on link "Home" at bounding box center [218, 28] width 50 height 42
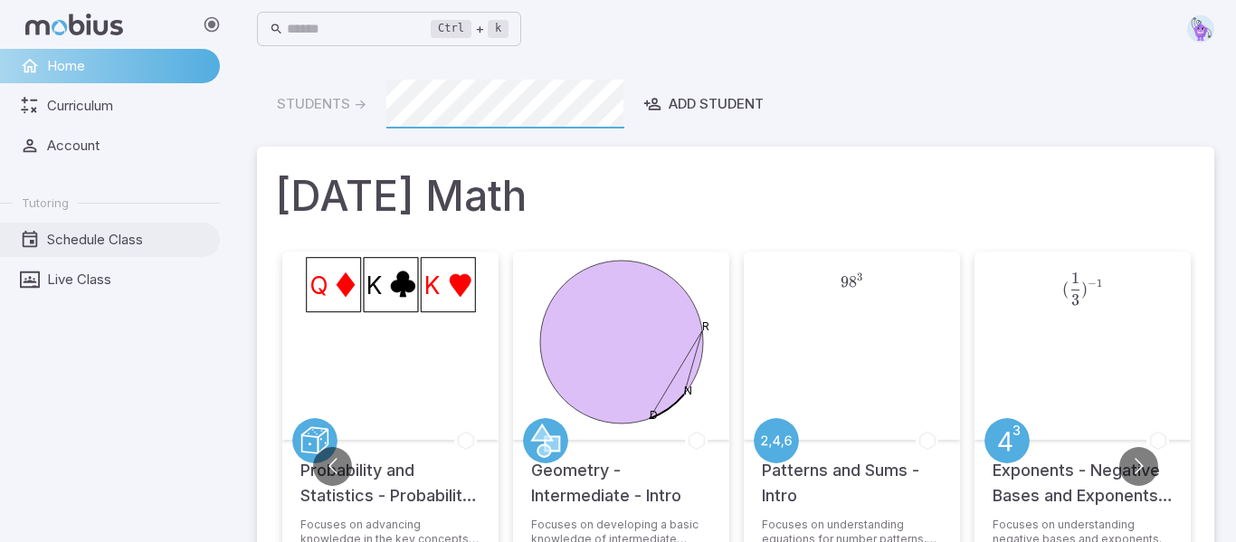
click at [100, 242] on span "Schedule Class" at bounding box center [127, 240] width 160 height 20
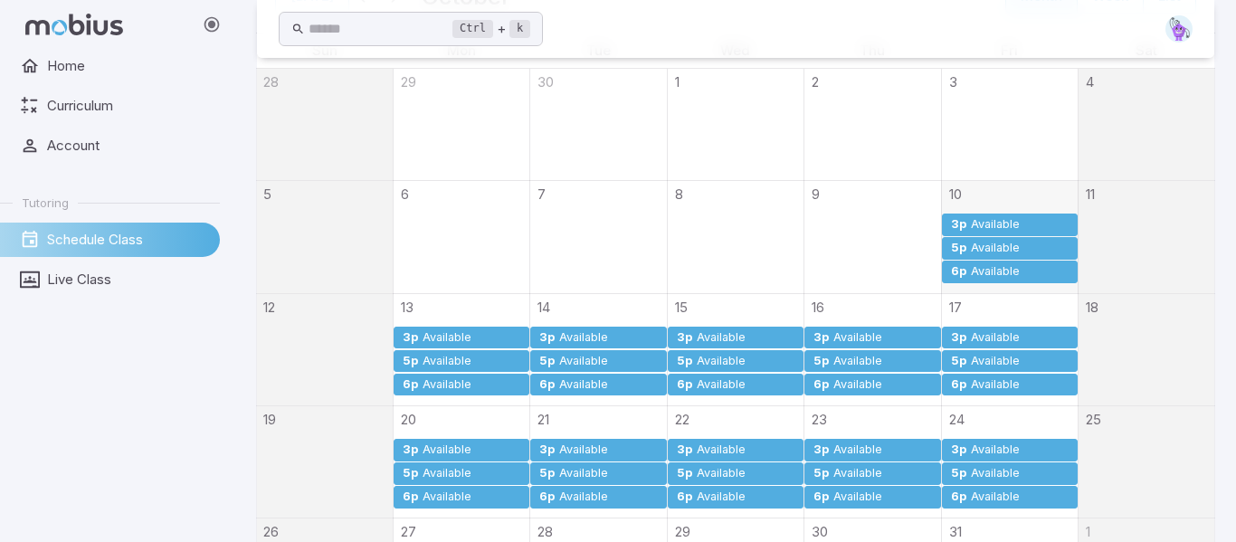
scroll to position [474, 0]
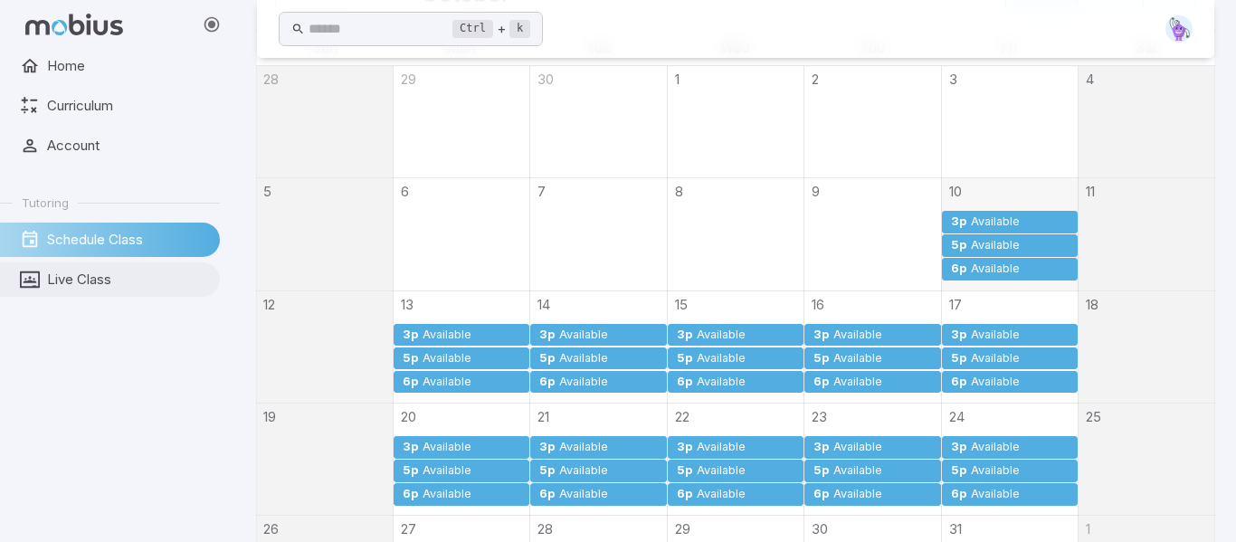
click at [100, 288] on span "Live Class" at bounding box center [127, 280] width 160 height 20
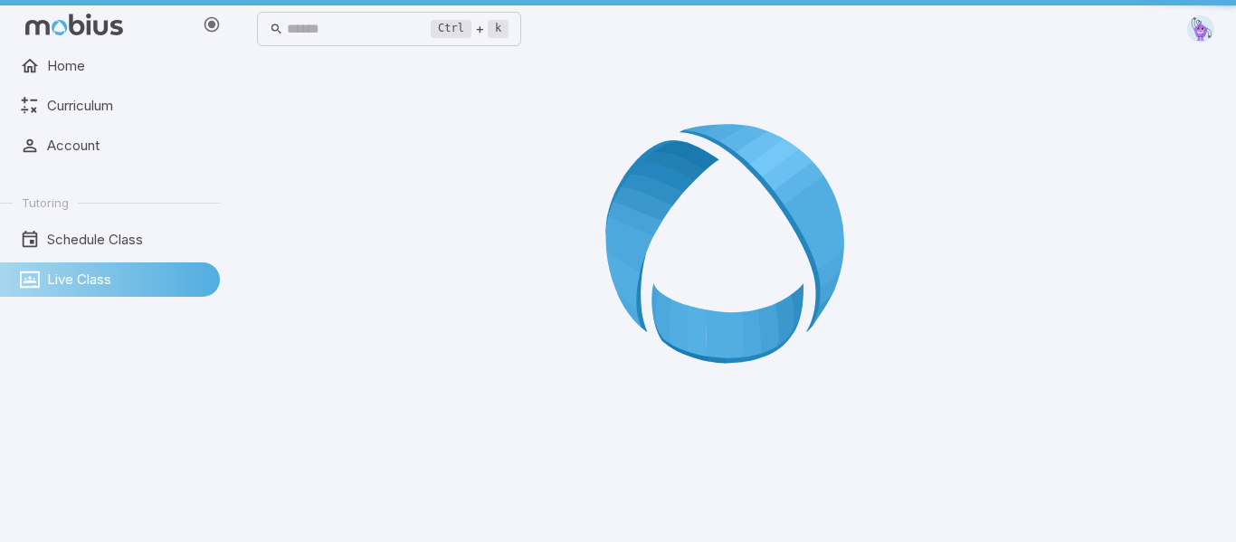
scroll to position [0, 0]
